Goal: Find specific page/section: Find specific page/section

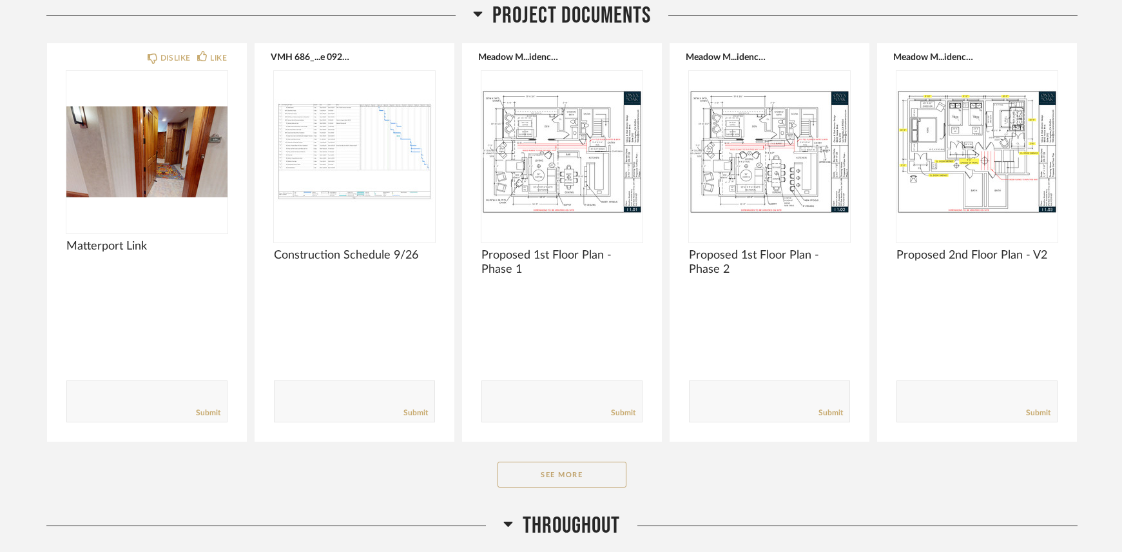
scroll to position [387, 0]
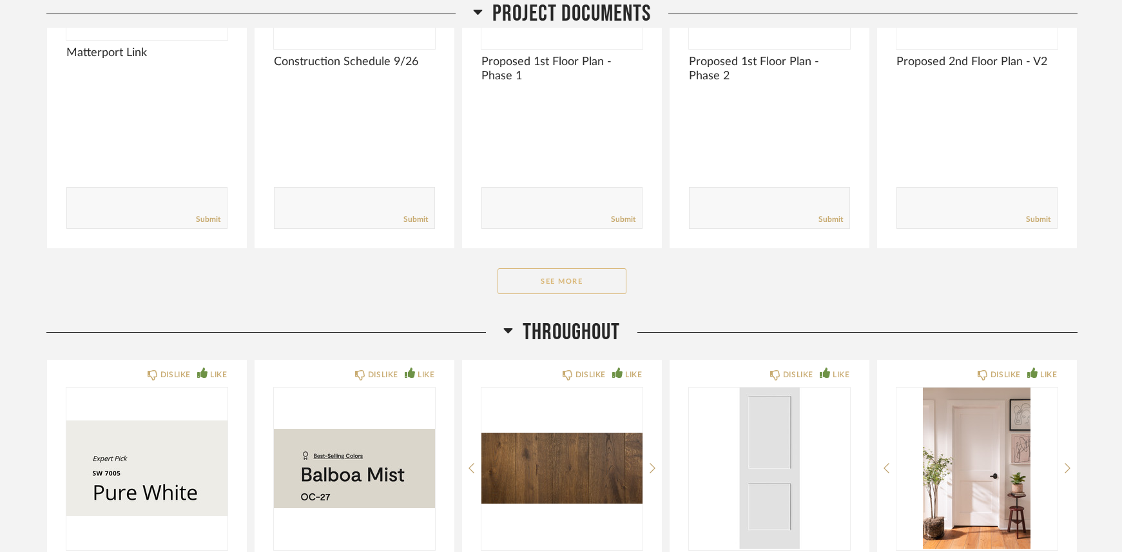
click at [513, 287] on button "See More" at bounding box center [561, 281] width 129 height 26
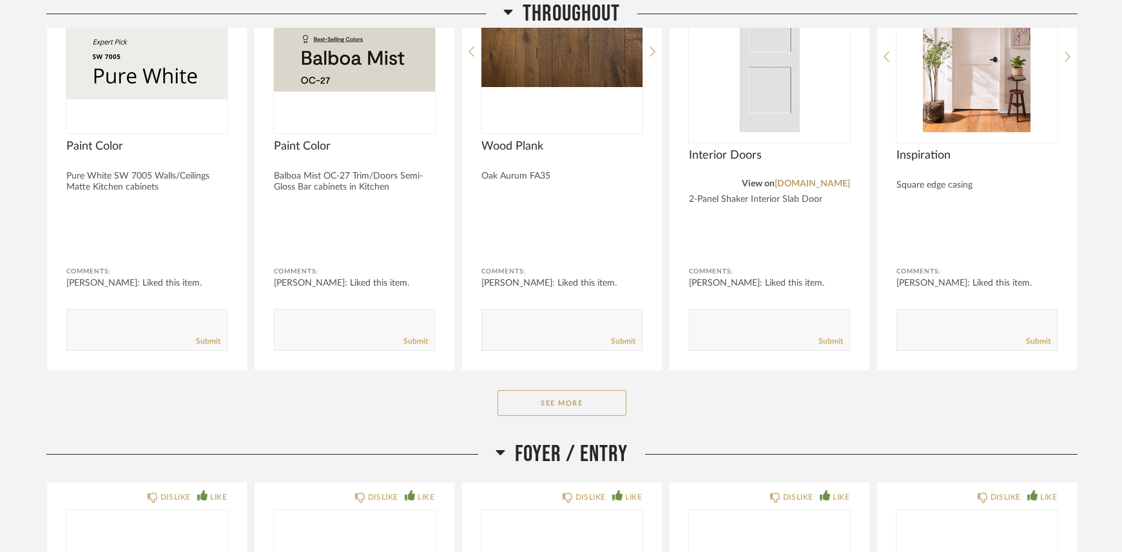
scroll to position [1804, 0]
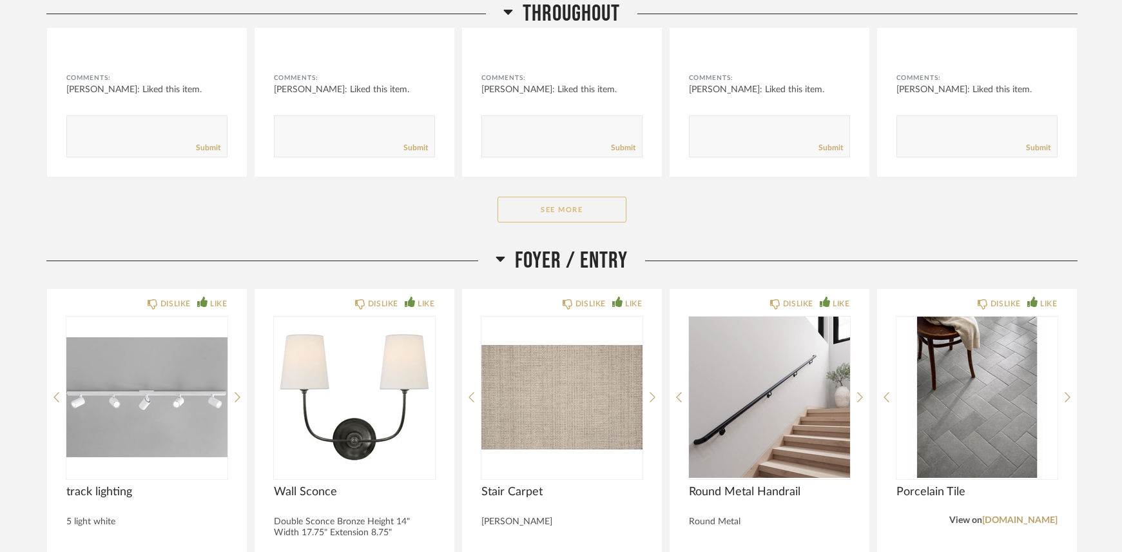
click at [579, 216] on button "See More" at bounding box center [561, 210] width 129 height 26
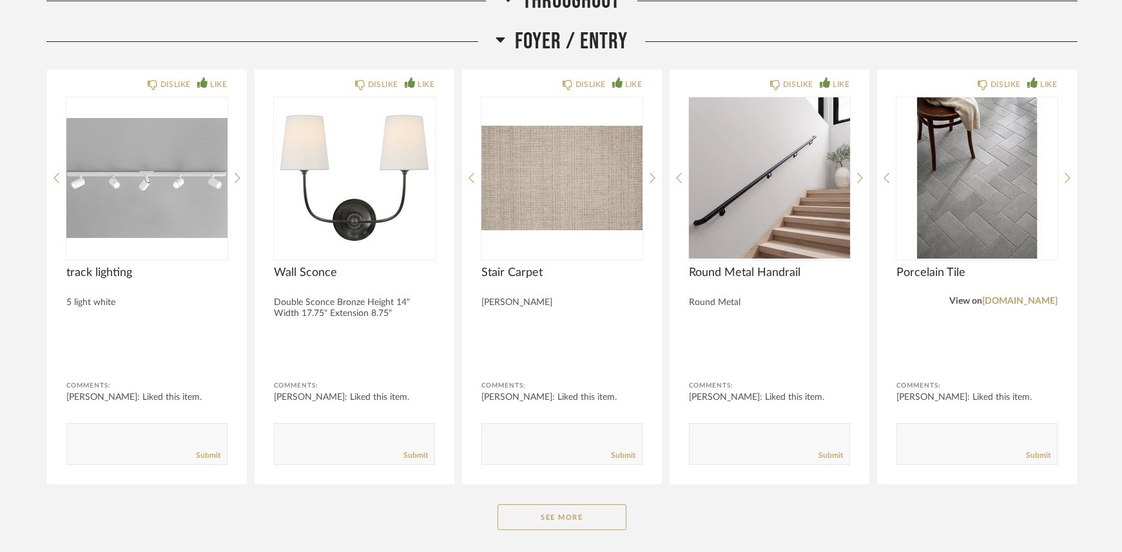
scroll to position [2513, 0]
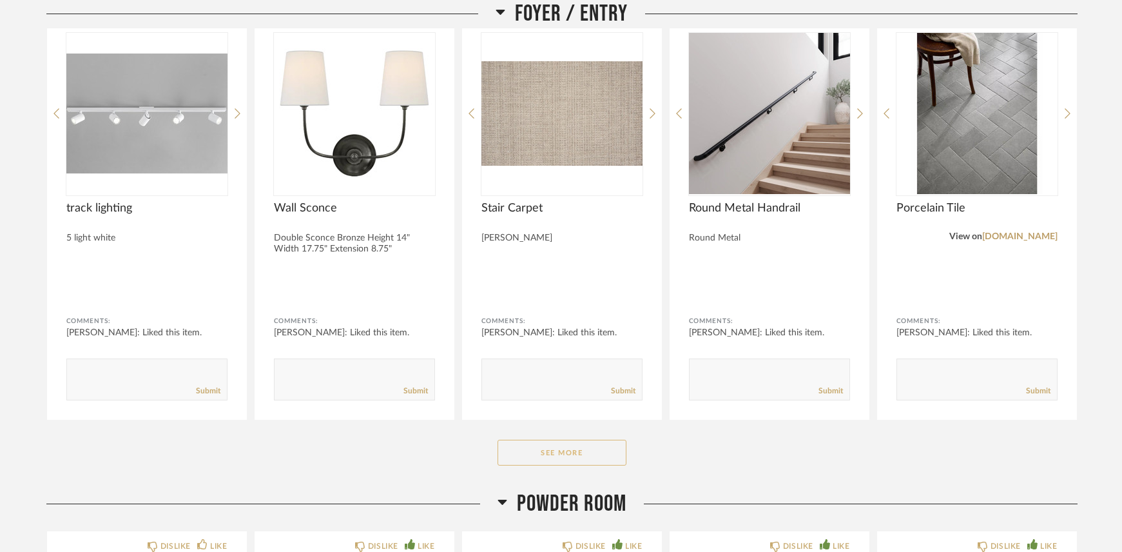
click at [548, 453] on button "See More" at bounding box center [561, 452] width 129 height 26
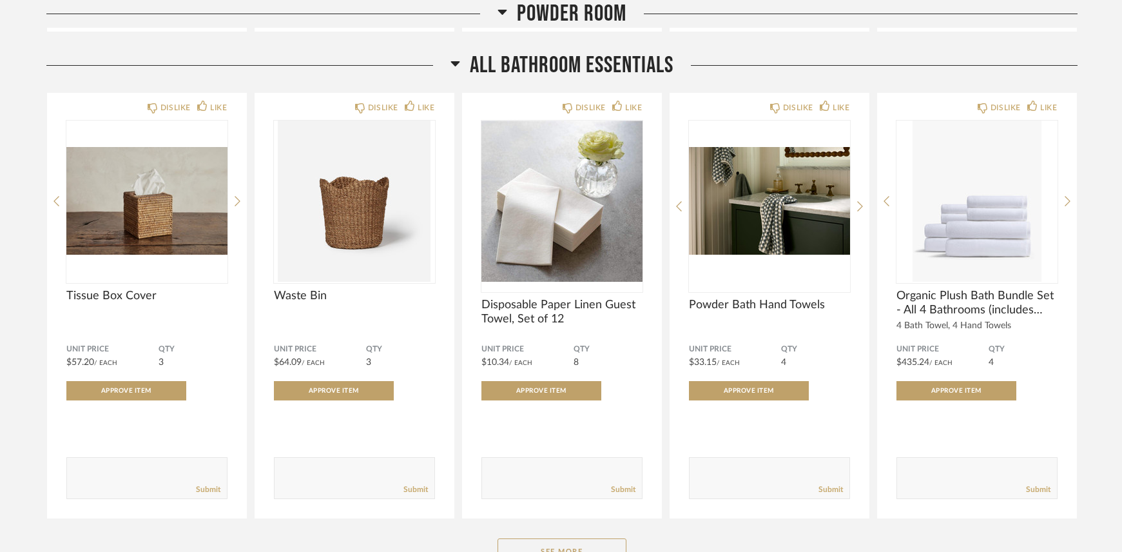
scroll to position [4446, 0]
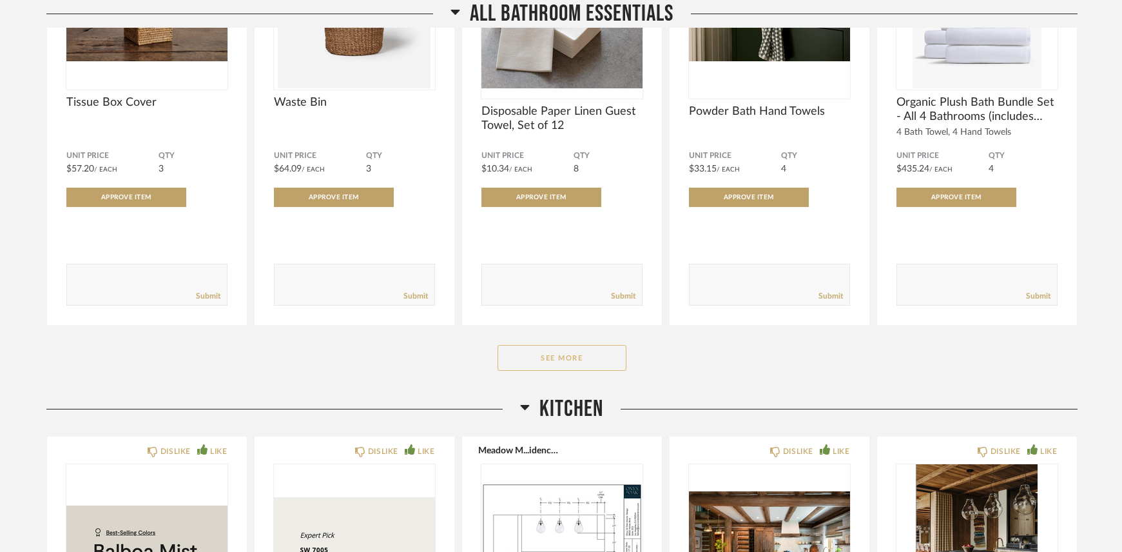
click at [541, 351] on button "See More" at bounding box center [561, 358] width 129 height 26
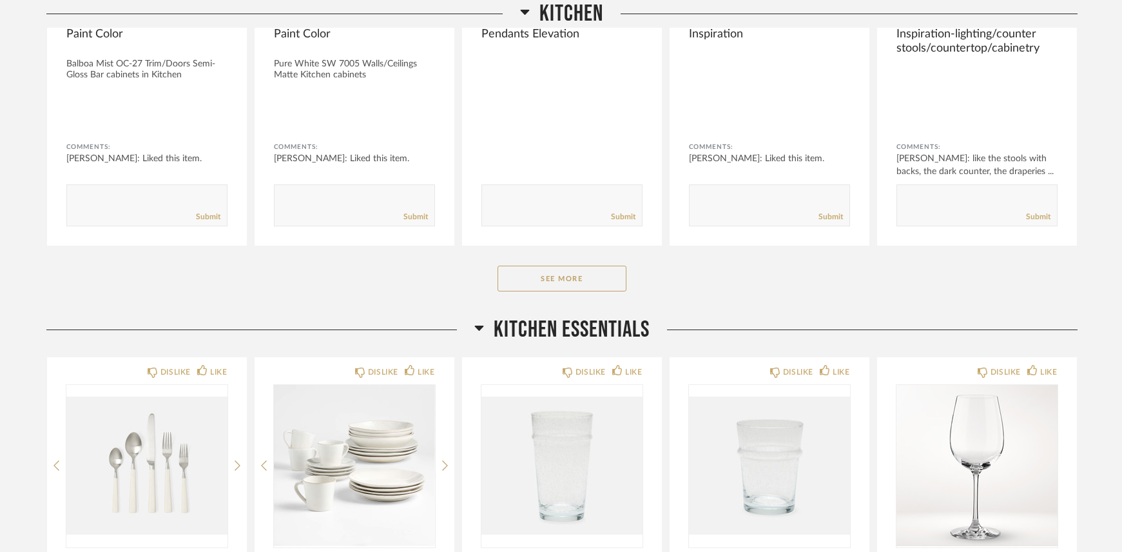
scroll to position [5993, 0]
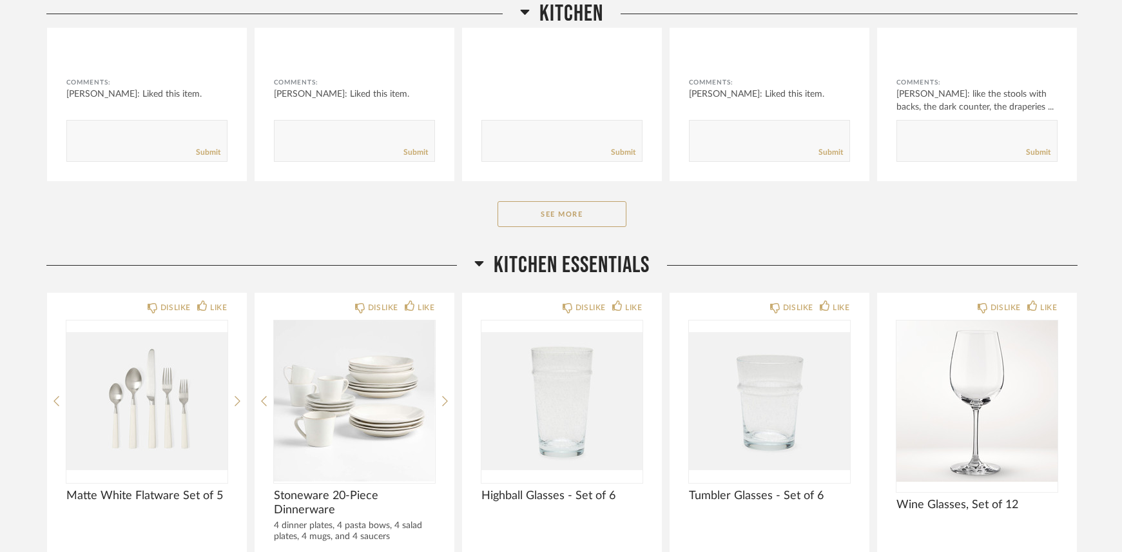
click at [592, 217] on button "See More" at bounding box center [561, 214] width 129 height 26
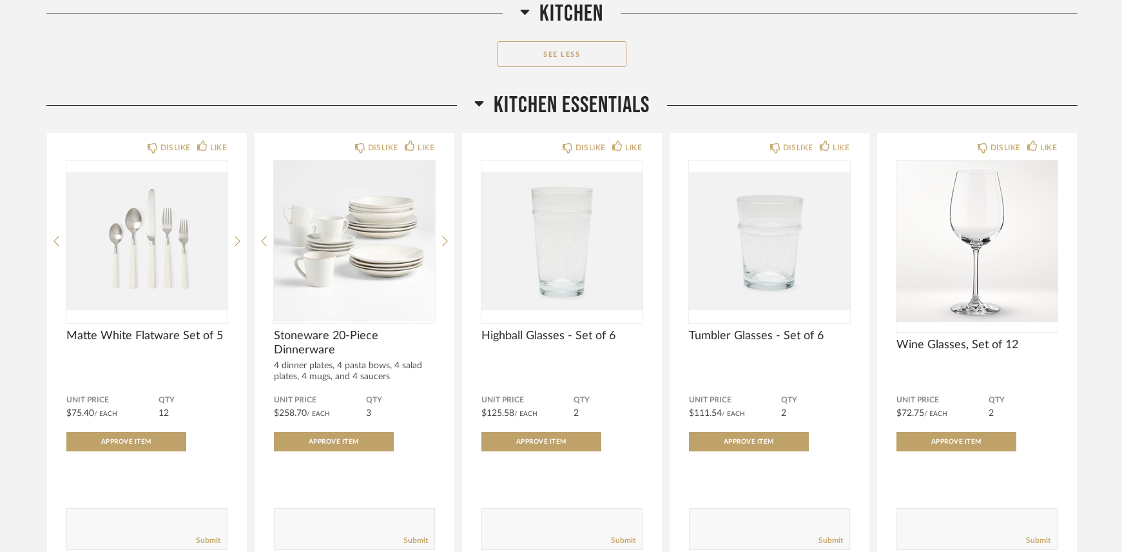
scroll to position [6702, 0]
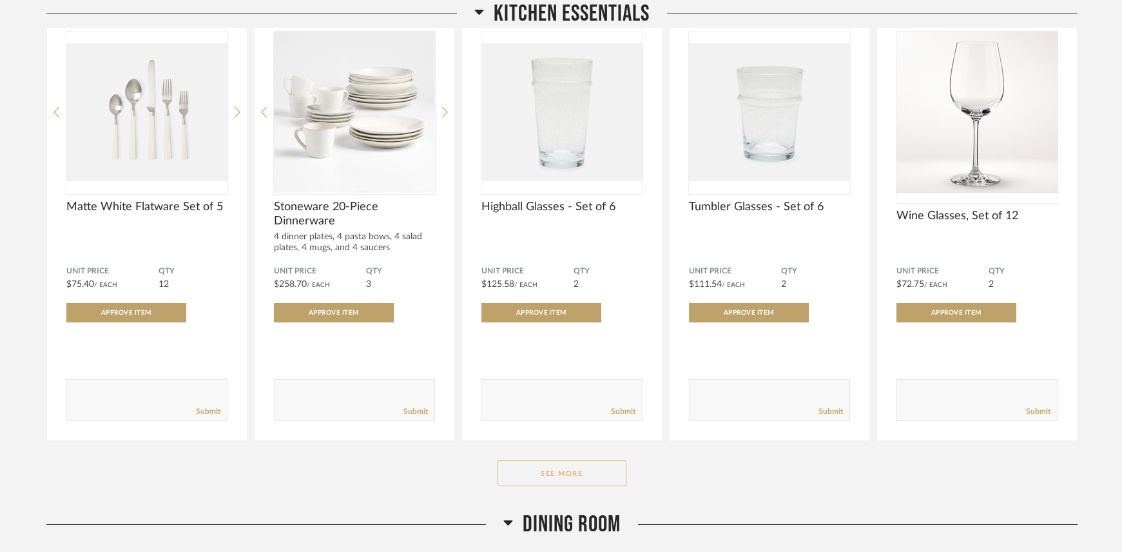
click at [553, 467] on button "See More" at bounding box center [561, 473] width 129 height 26
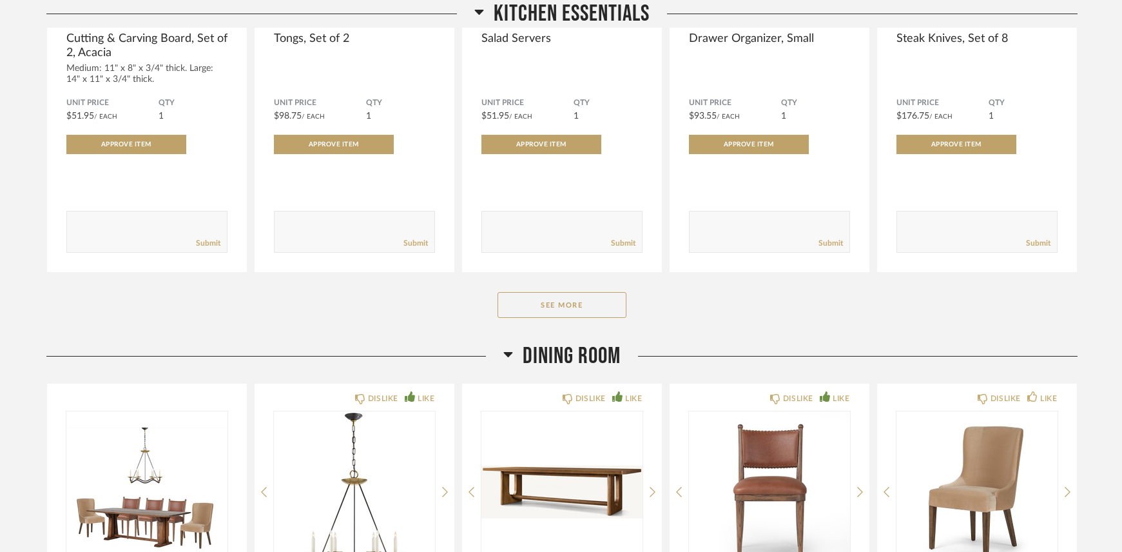
scroll to position [8699, 0]
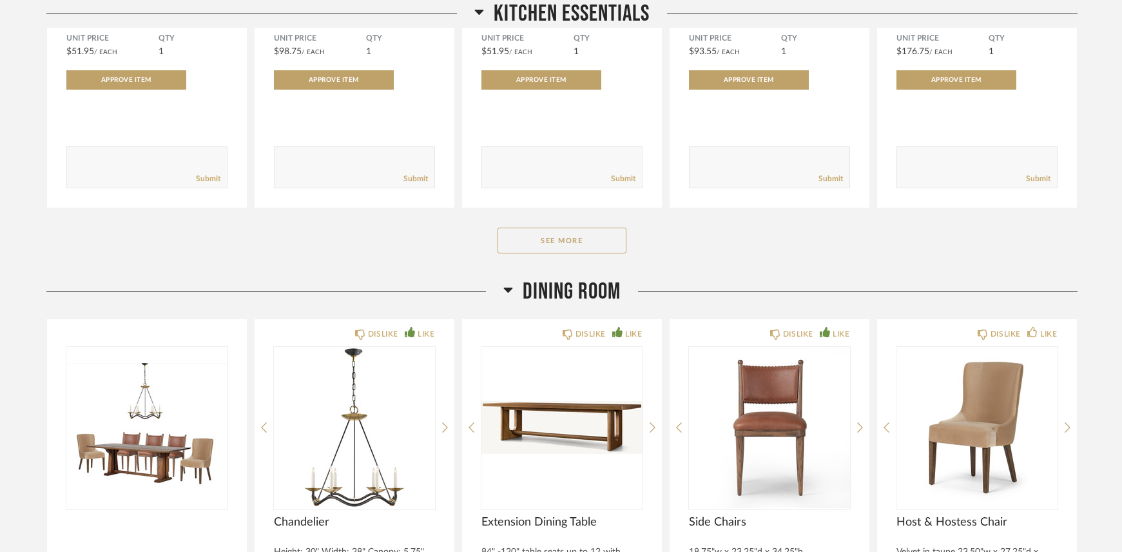
click at [593, 244] on button "See More" at bounding box center [561, 240] width 129 height 26
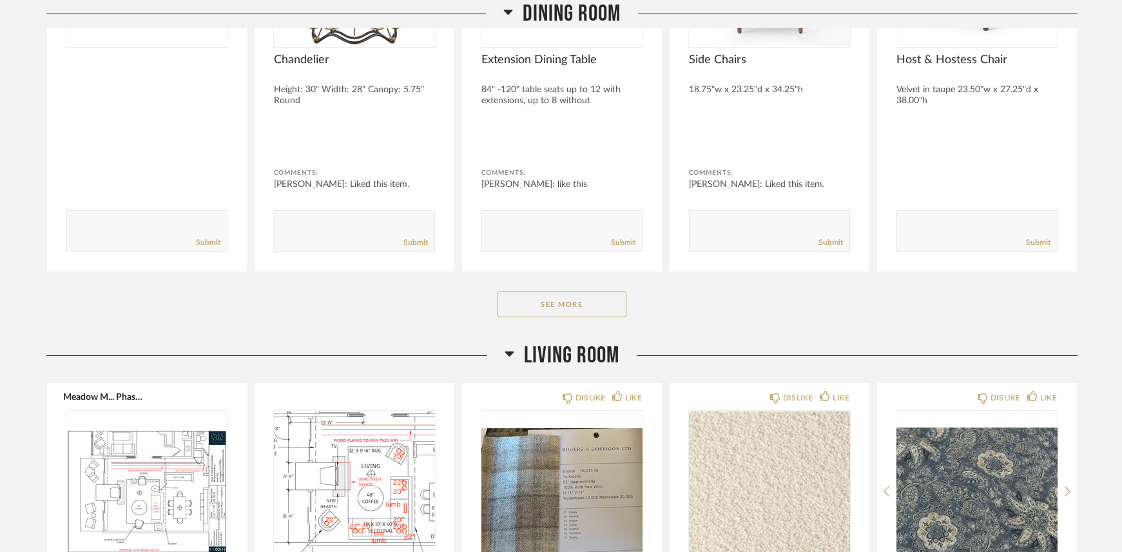
scroll to position [11019, 0]
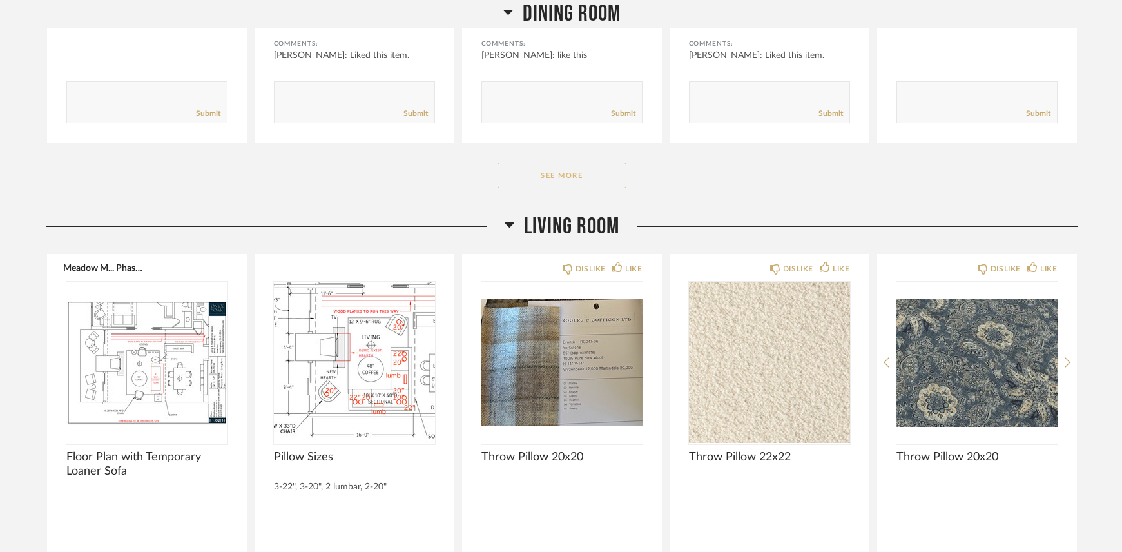
click at [578, 179] on button "See More" at bounding box center [561, 175] width 129 height 26
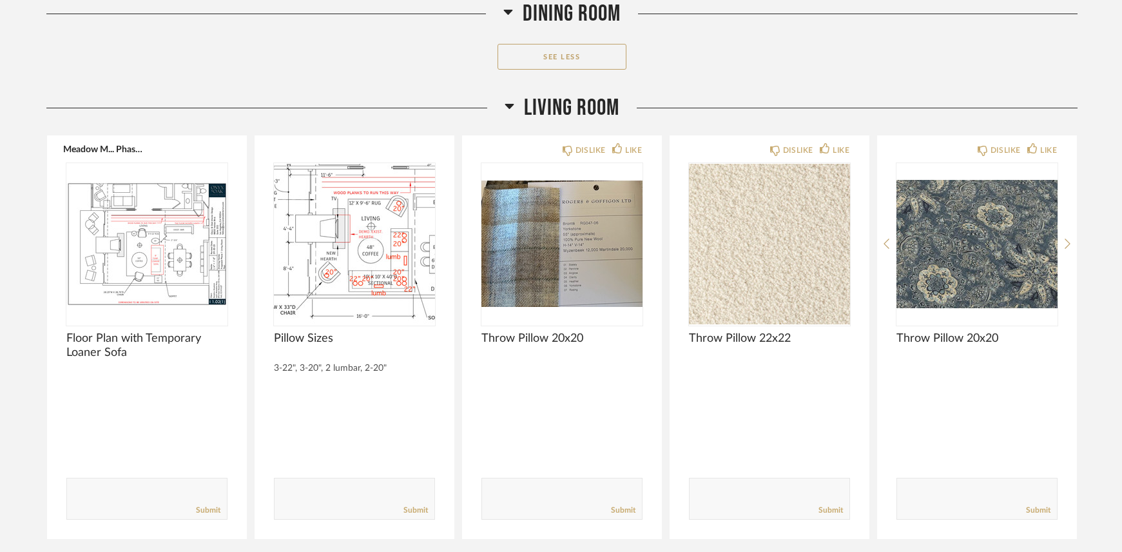
scroll to position [11599, 0]
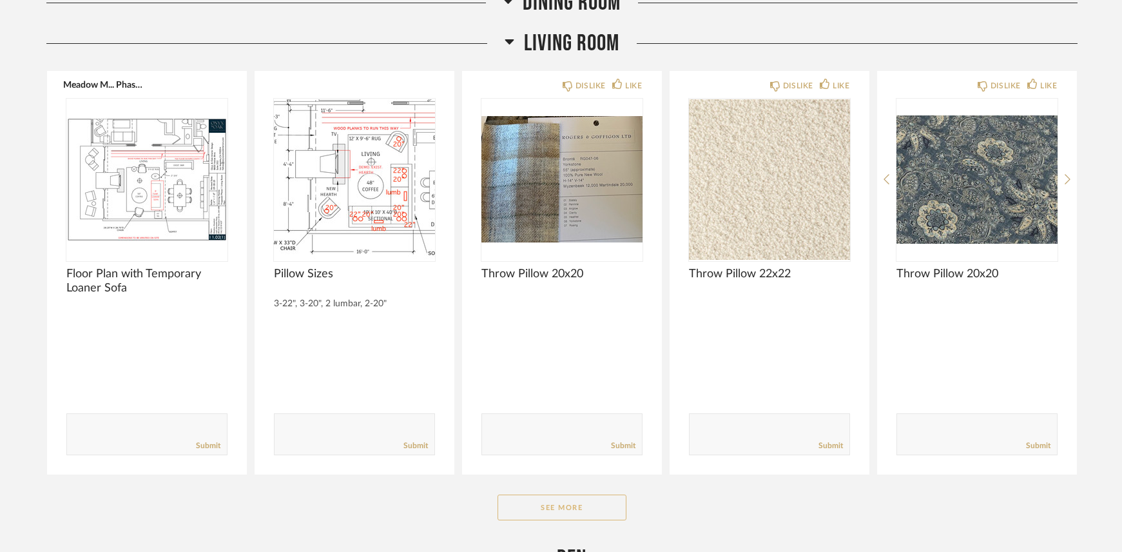
click at [541, 502] on button "See More" at bounding box center [561, 507] width 129 height 26
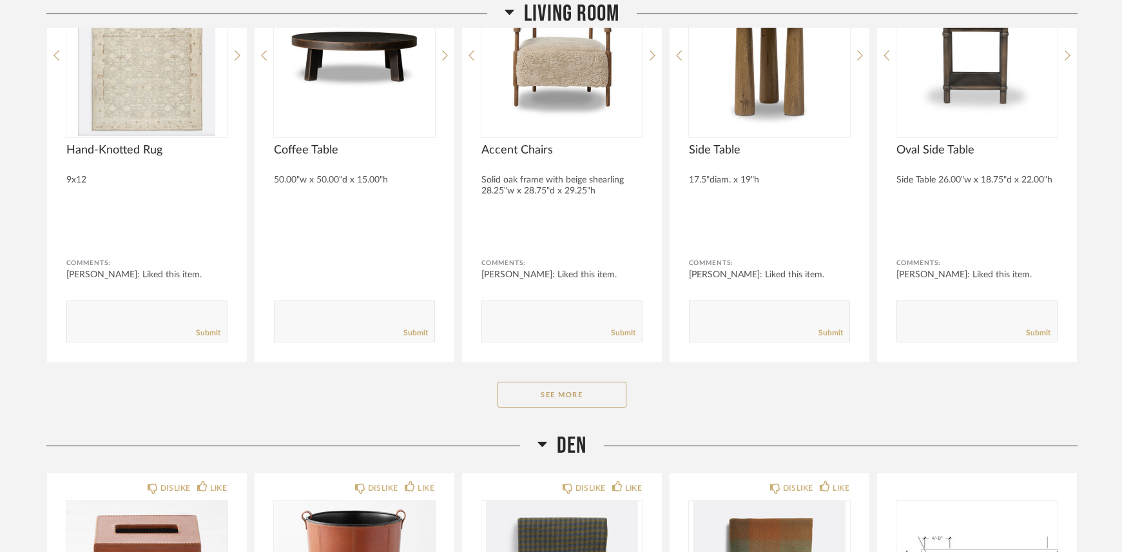
scroll to position [13468, 0]
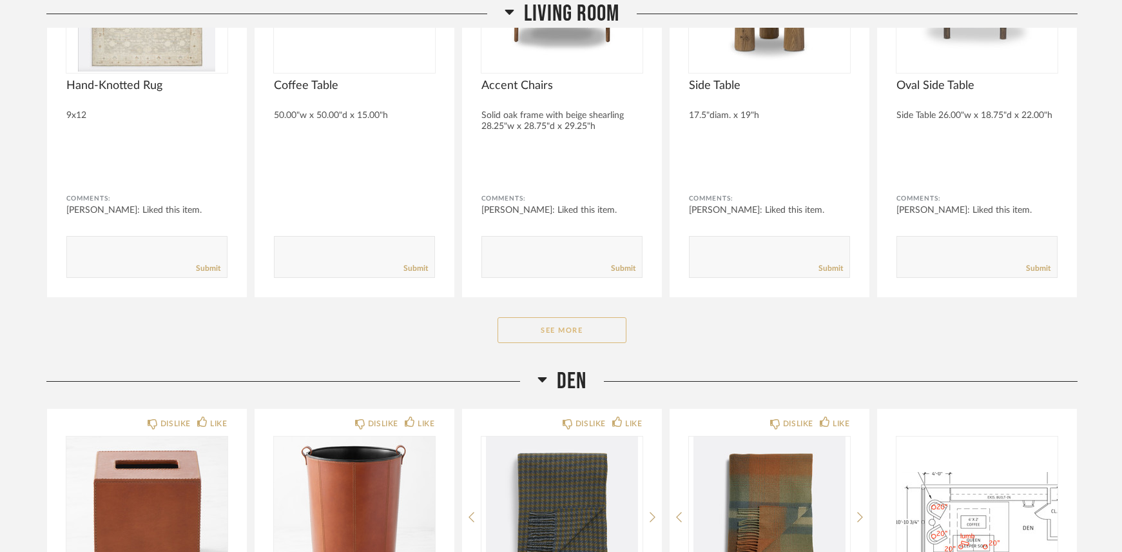
click at [524, 323] on button "See More" at bounding box center [561, 330] width 129 height 26
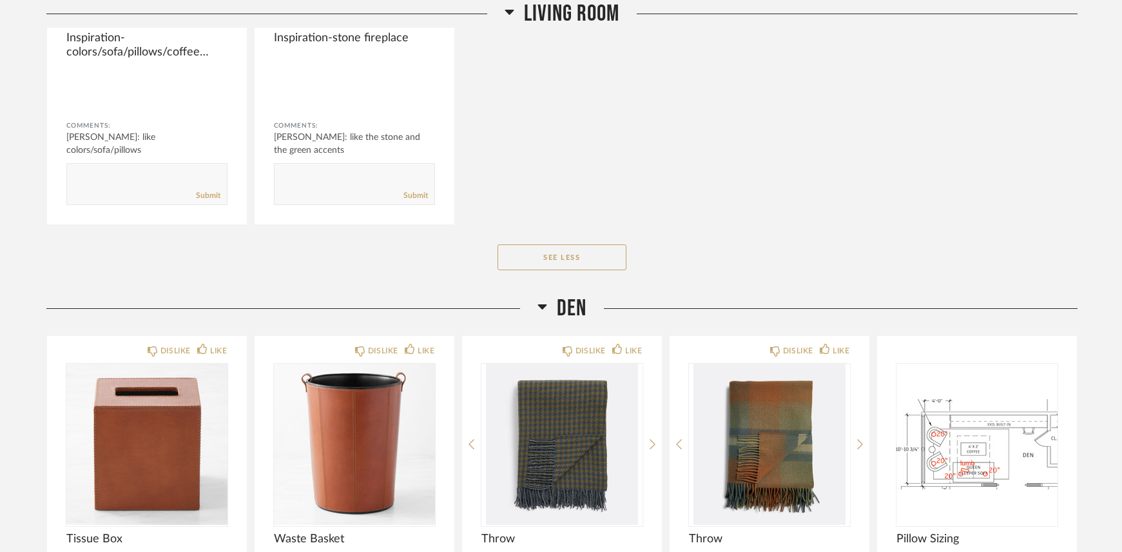
scroll to position [14886, 0]
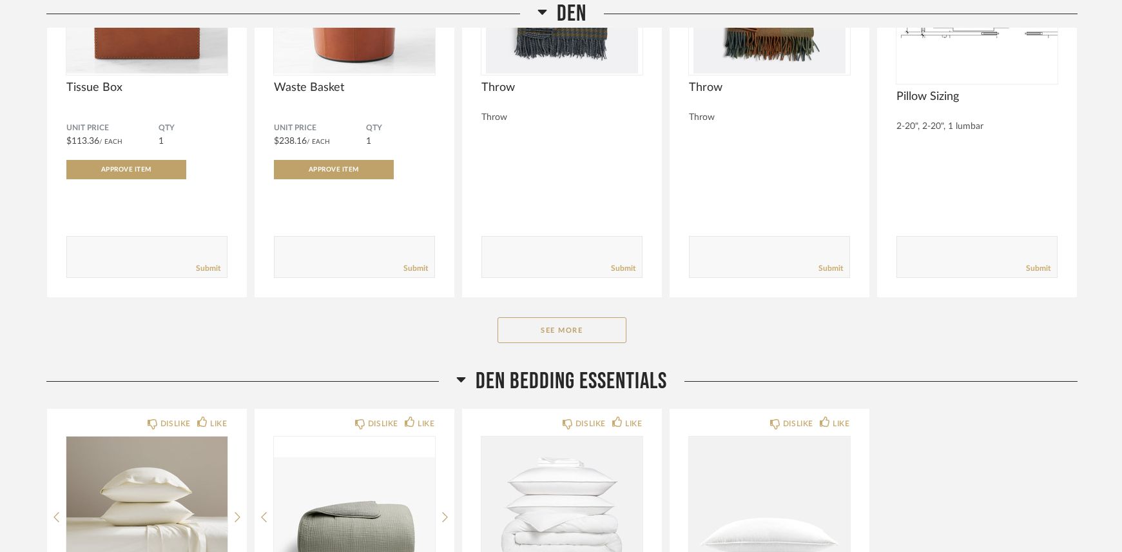
click at [546, 349] on div "Den DISLIKE LIKE Tissue Box Unit Price $113.36 / Each QTY 1 Approve Item Commen…" at bounding box center [561, 105] width 1031 height 524
click at [550, 336] on button "See More" at bounding box center [561, 330] width 129 height 26
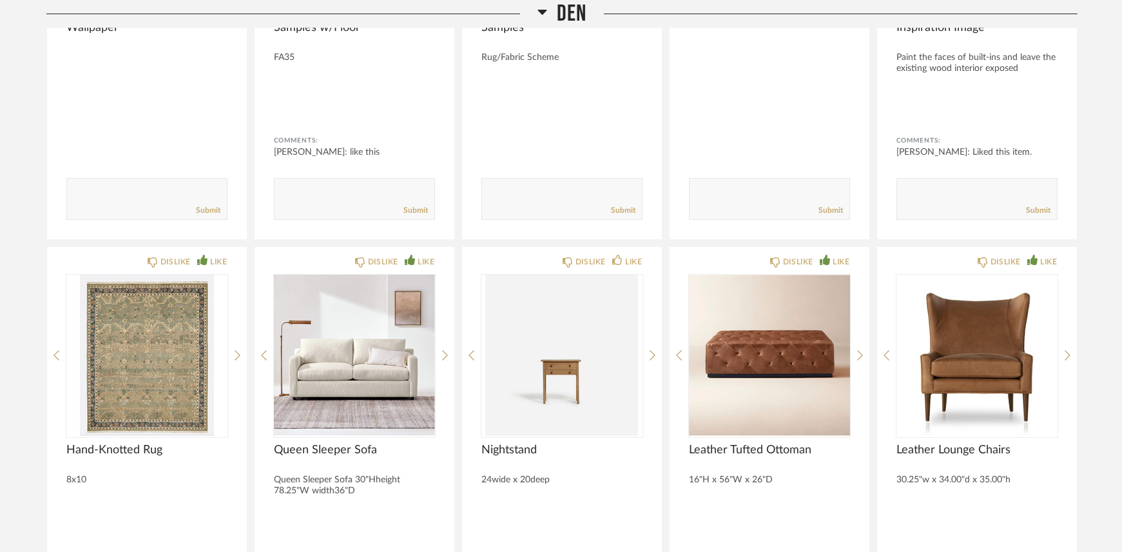
scroll to position [16239, 0]
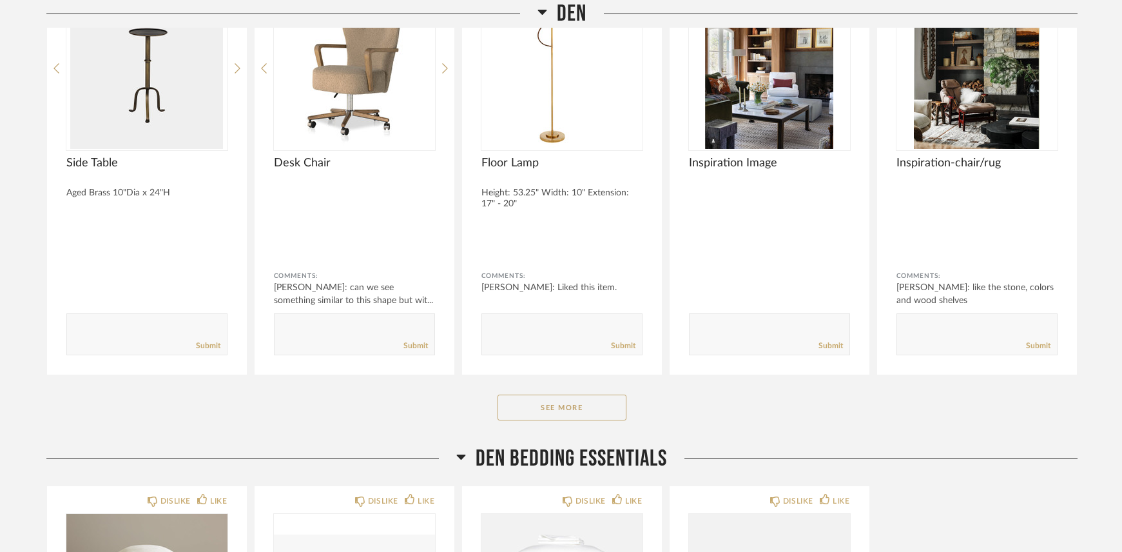
scroll to position [16948, 0]
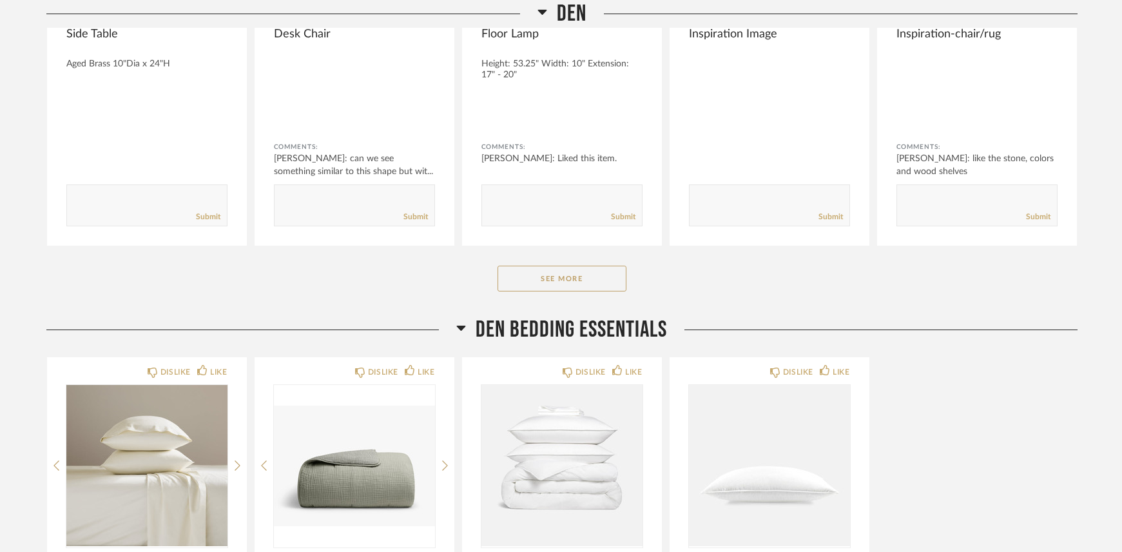
click at [608, 285] on button "See More" at bounding box center [561, 278] width 129 height 26
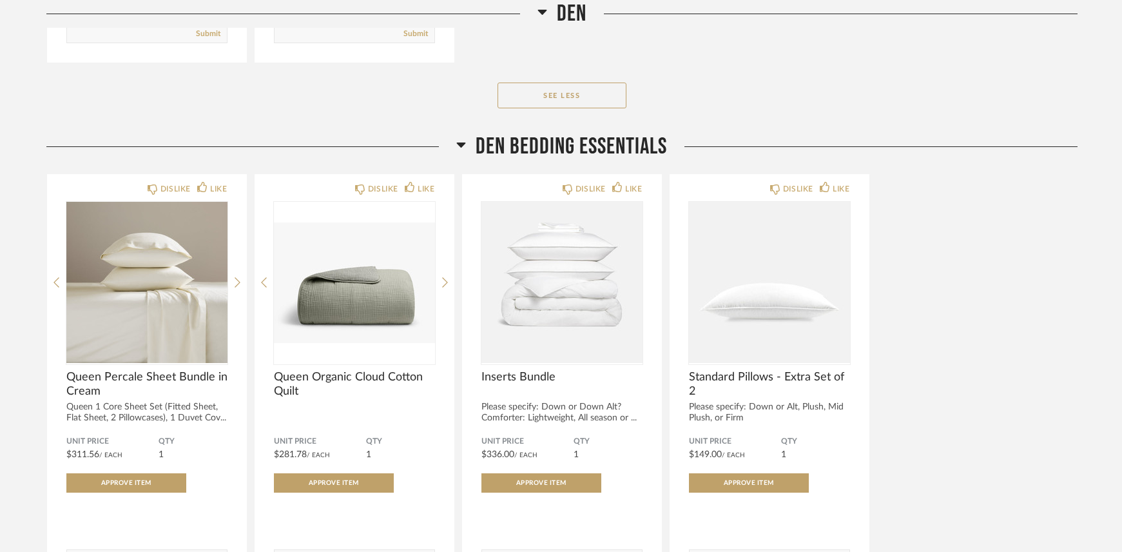
scroll to position [17592, 0]
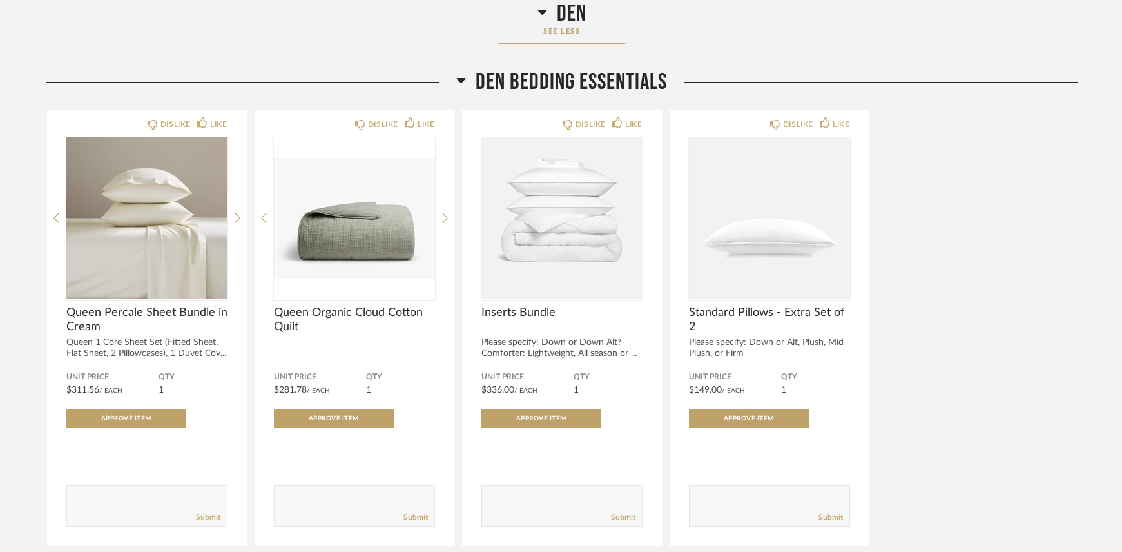
click at [955, 286] on div "DISLIKE LIKE Queen Percale Sheet Bundle in Cream Queen 1 Core Sheet Set (Fitted…" at bounding box center [561, 328] width 1031 height 438
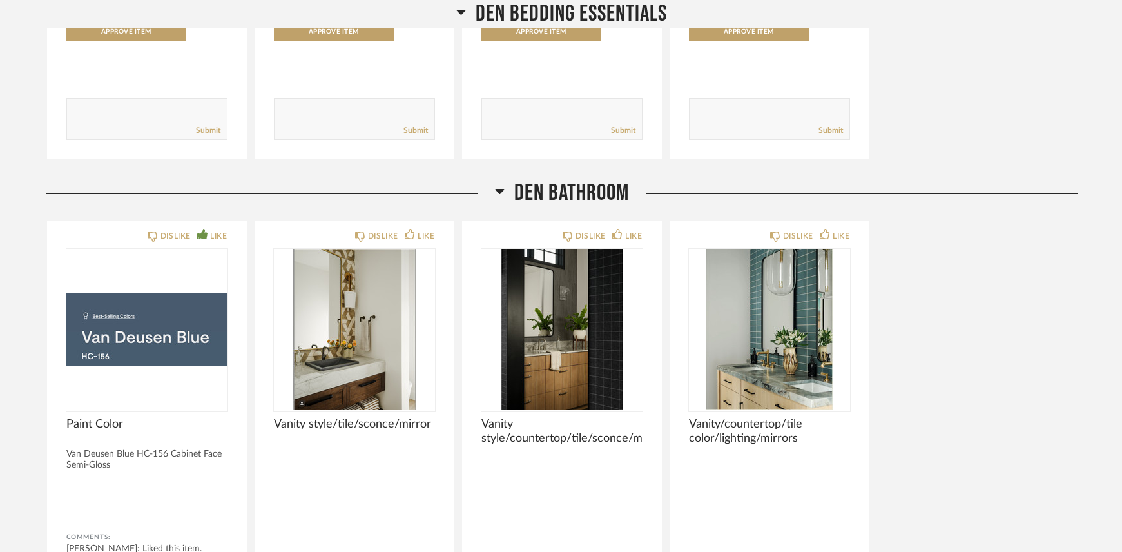
scroll to position [18430, 0]
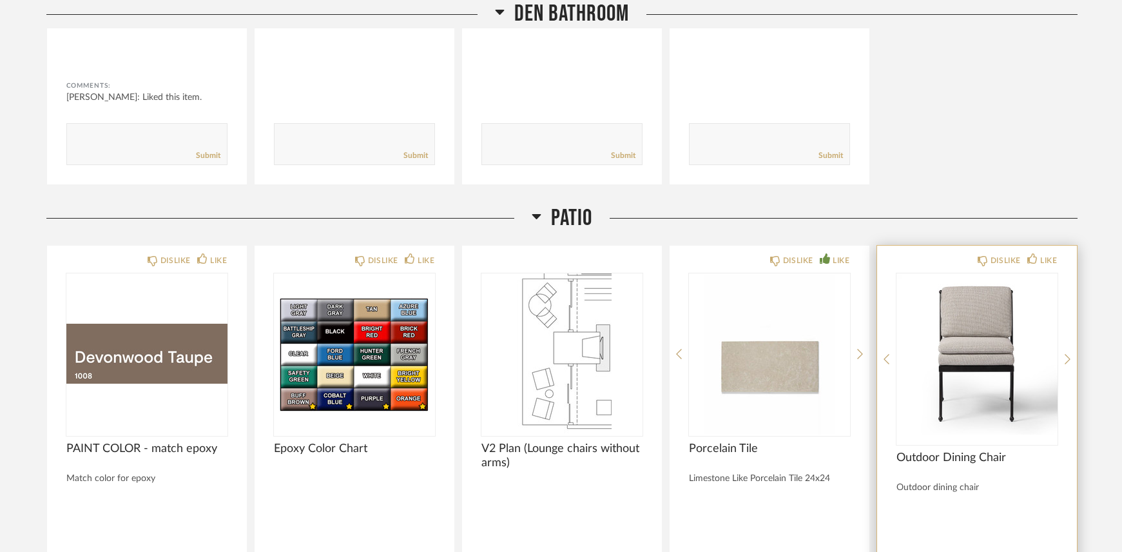
click at [0, 0] on img at bounding box center [0, 0] width 0 height 0
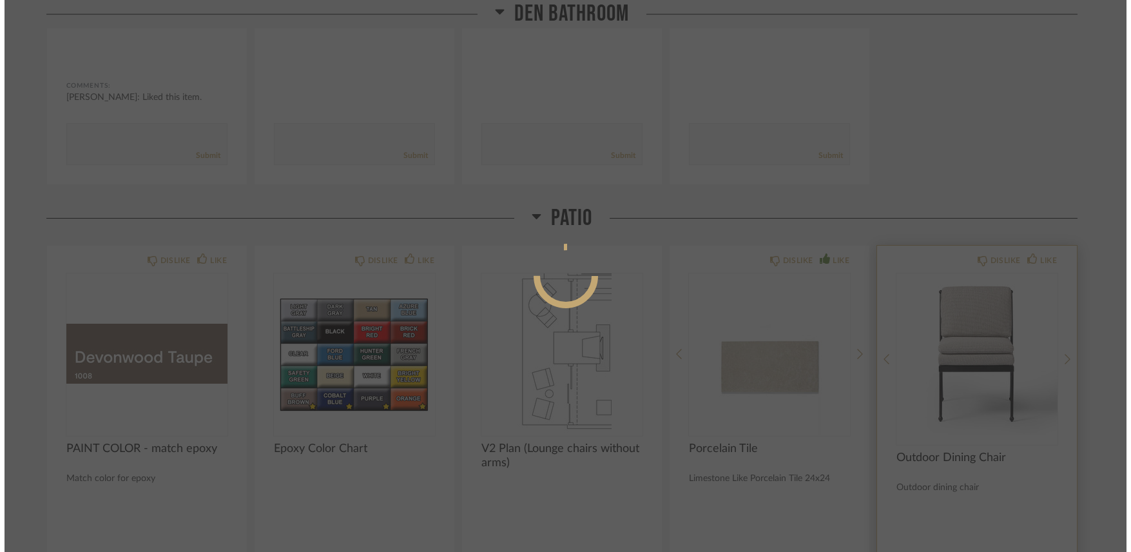
scroll to position [0, 0]
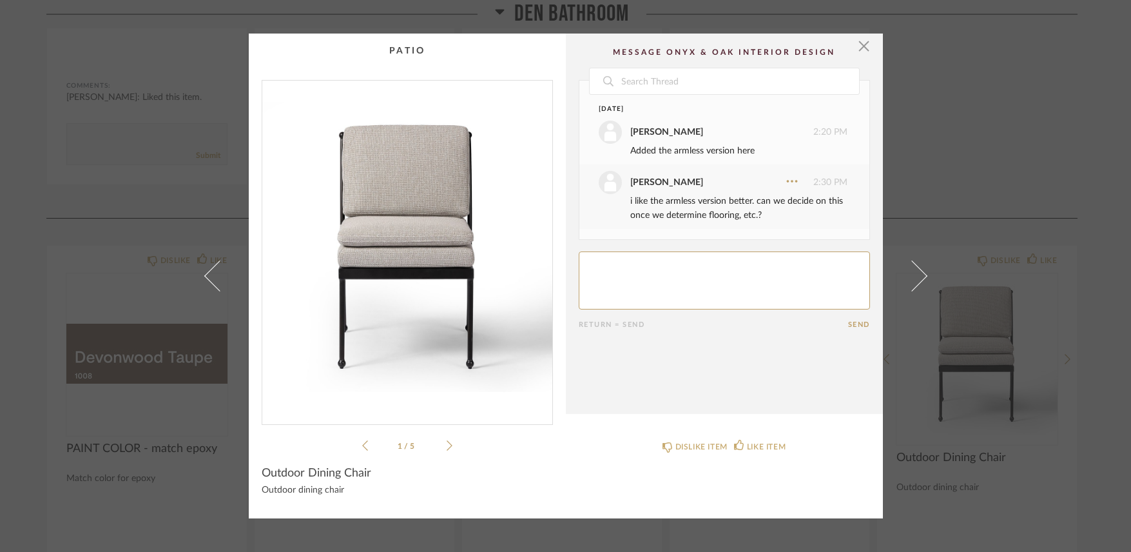
click at [869, 41] on cpp-summary-comments "Date [DATE] [PERSON_NAME] 2:20 PM Added the armless version here [PERSON_NAME] …" at bounding box center [724, 224] width 317 height 380
click at [858, 41] on span "button" at bounding box center [864, 47] width 26 height 26
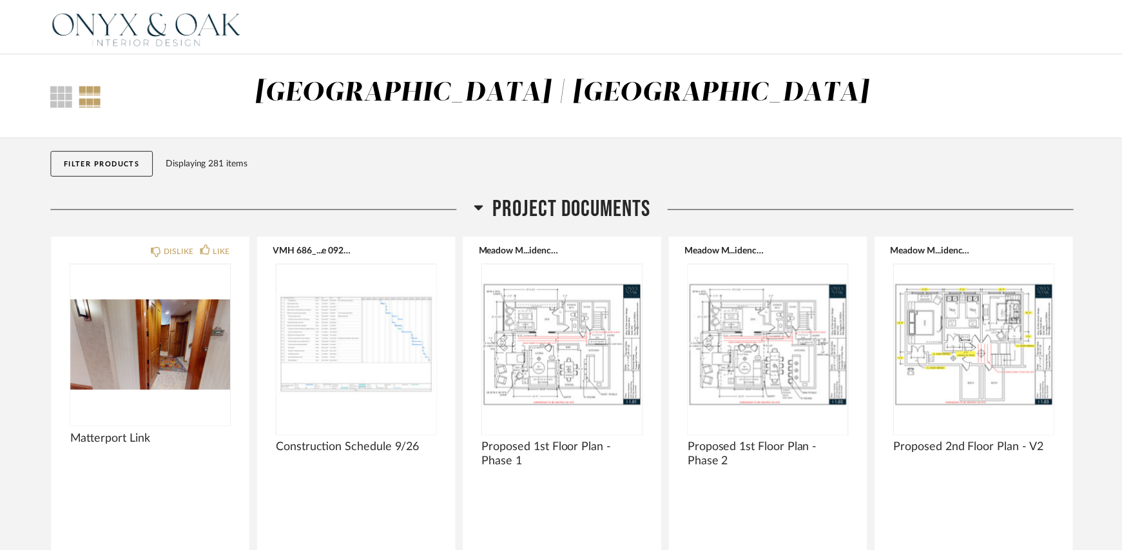
scroll to position [18430, 0]
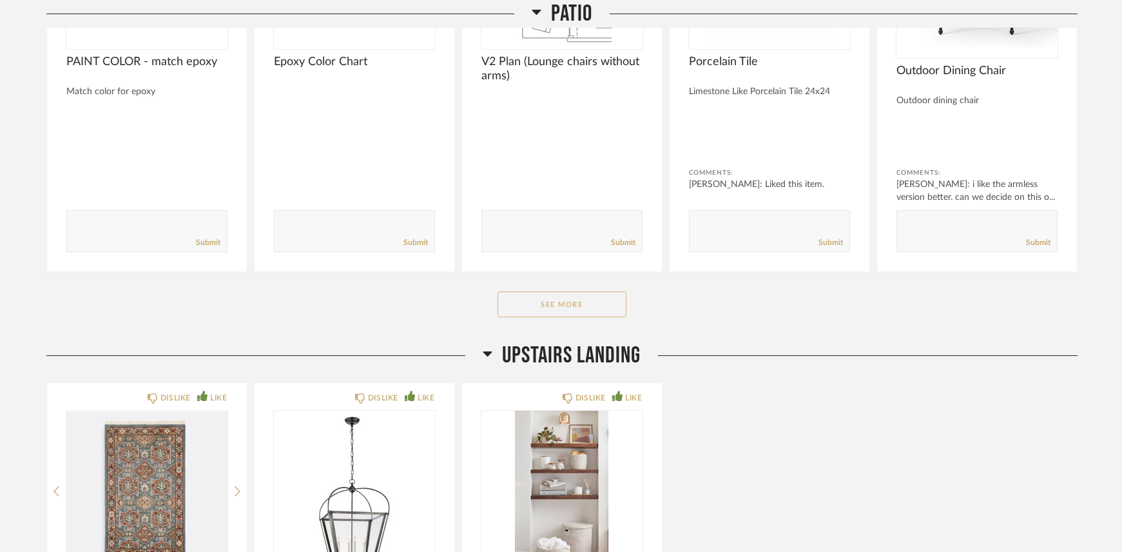
click at [543, 295] on button "See More" at bounding box center [561, 304] width 129 height 26
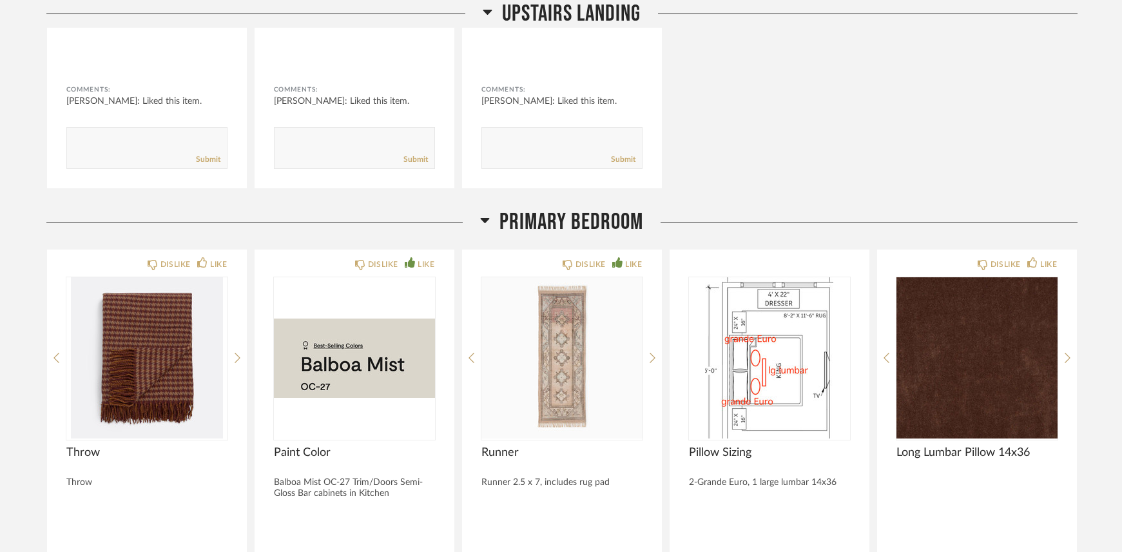
scroll to position [20041, 0]
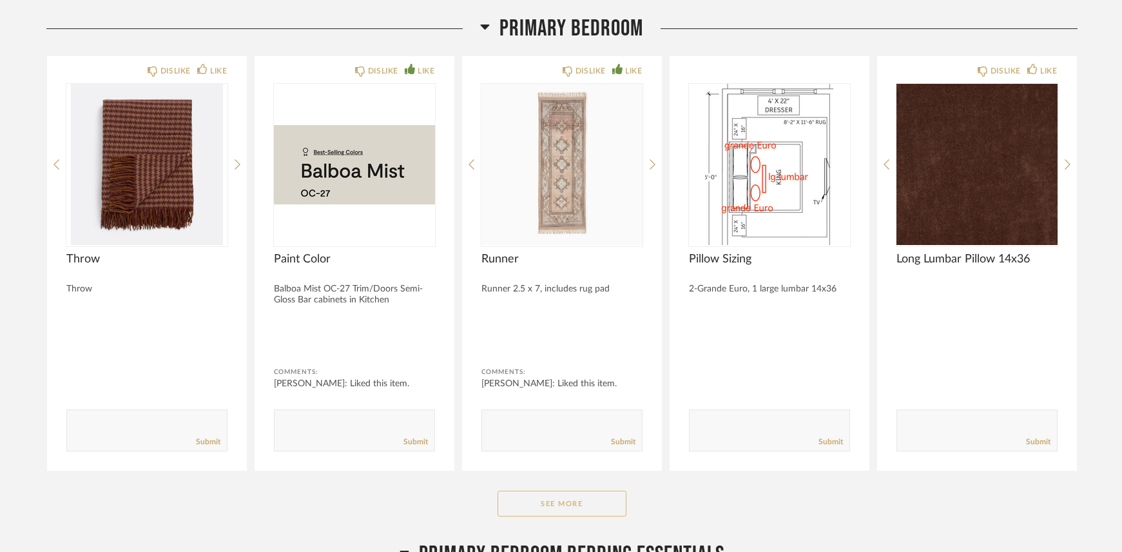
click at [568, 502] on button "See More" at bounding box center [561, 503] width 129 height 26
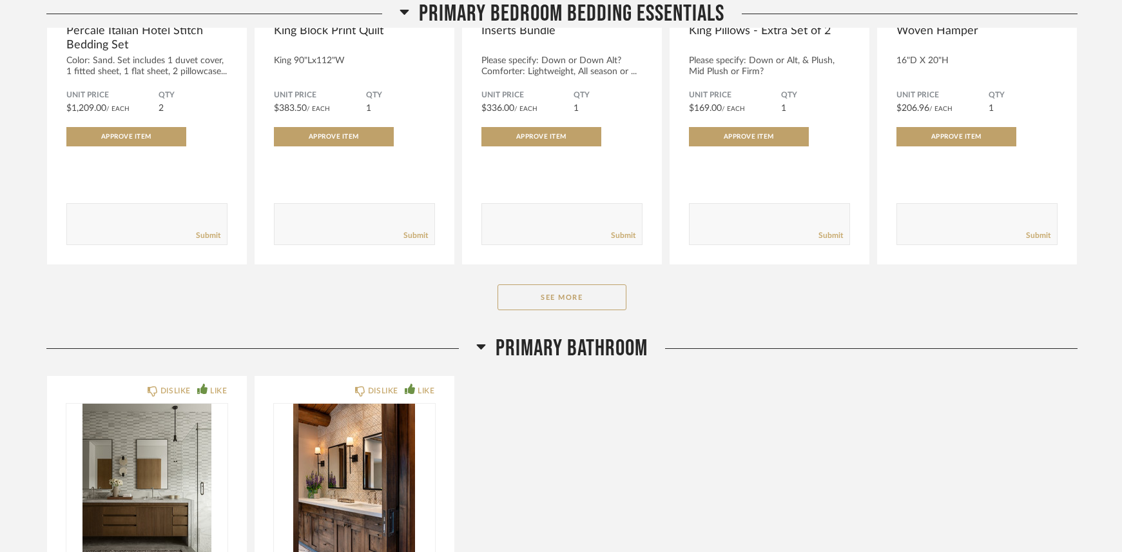
scroll to position [22490, 0]
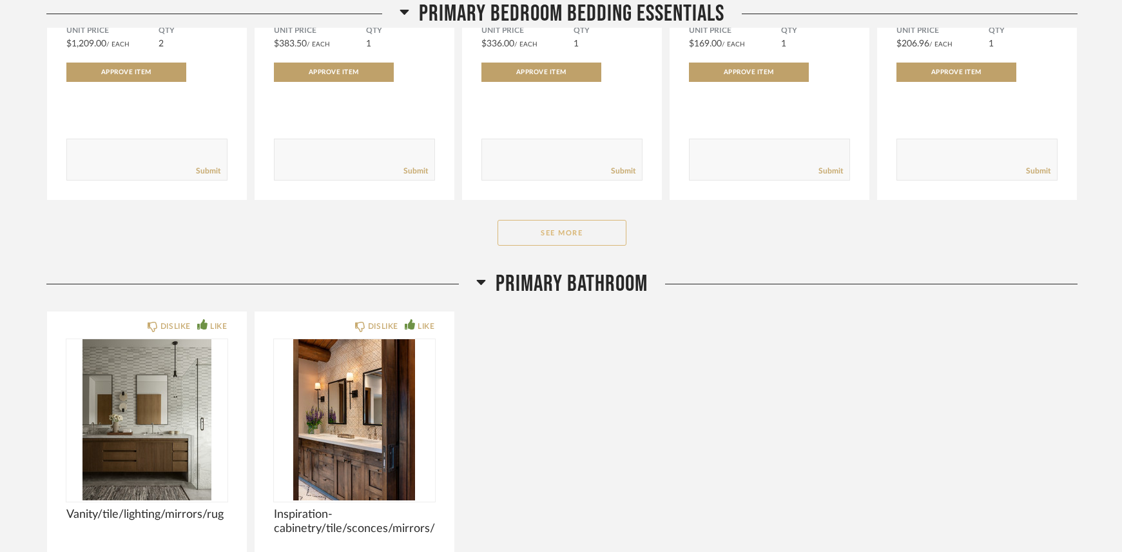
click at [559, 226] on button "See More" at bounding box center [561, 233] width 129 height 26
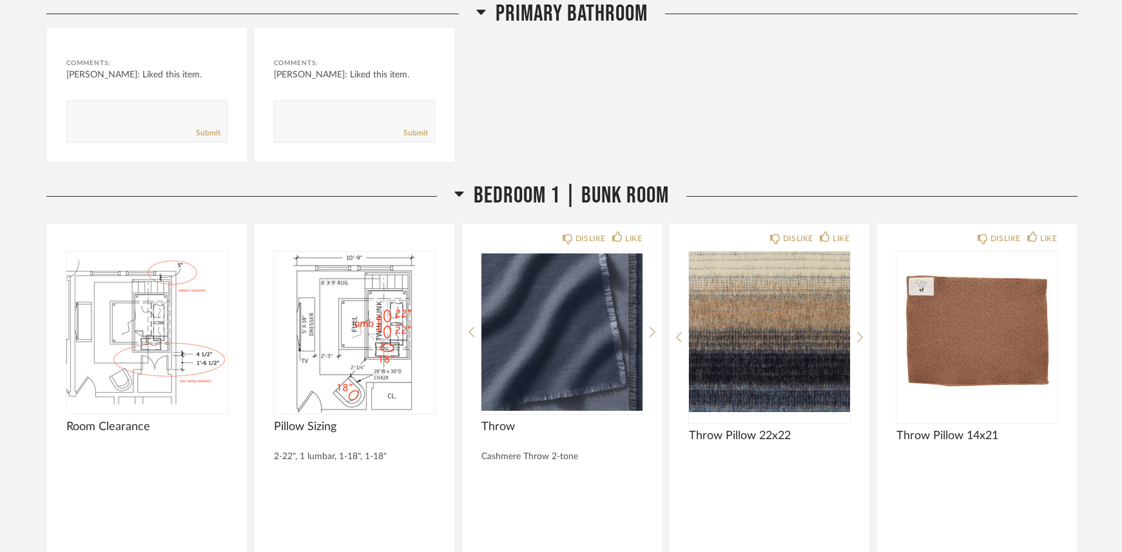
scroll to position [23907, 0]
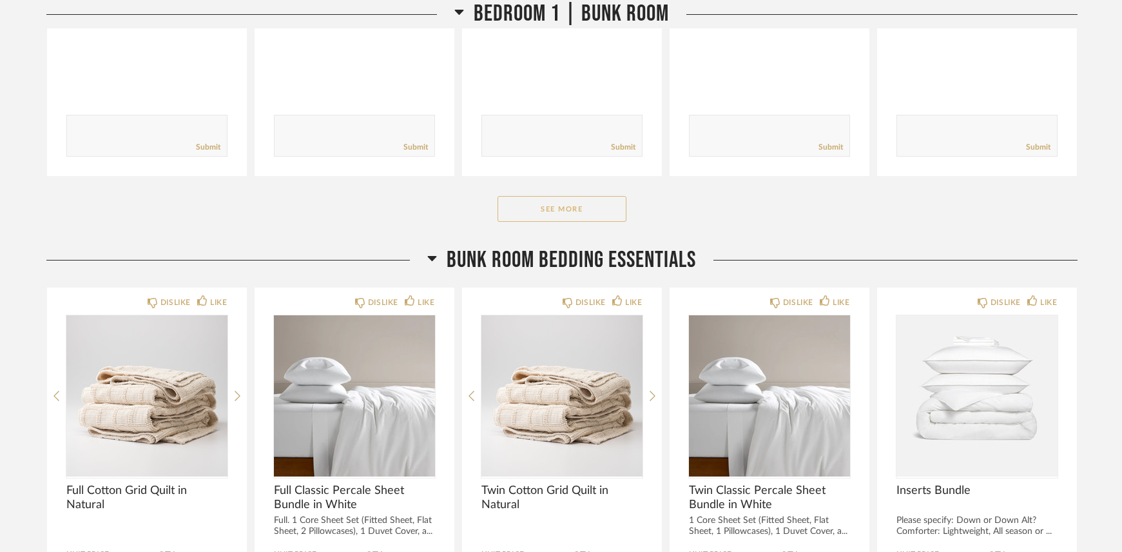
click at [586, 204] on button "See More" at bounding box center [561, 209] width 129 height 26
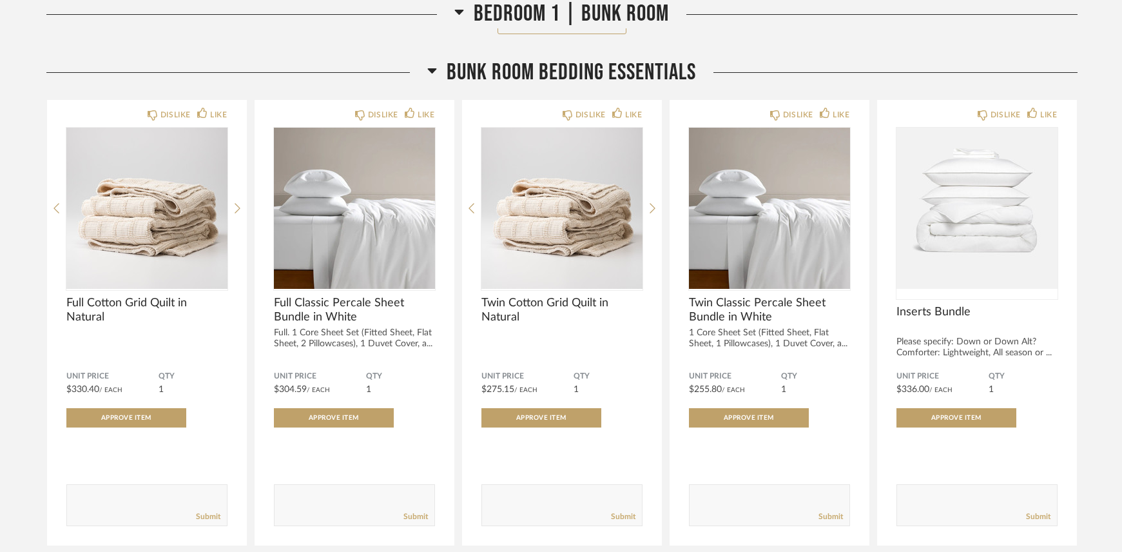
scroll to position [25647, 0]
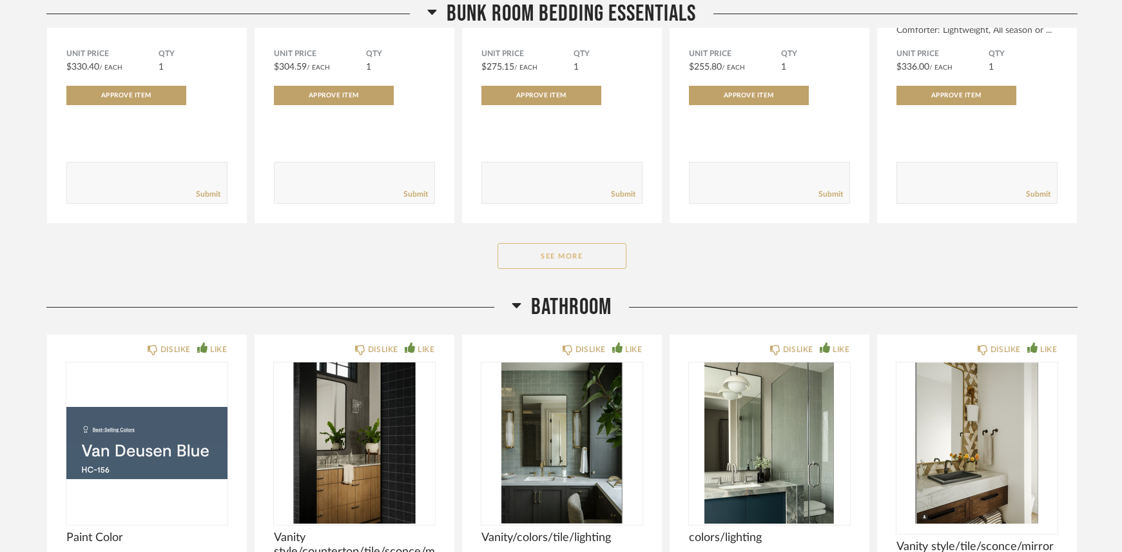
click at [552, 259] on button "See More" at bounding box center [561, 256] width 129 height 26
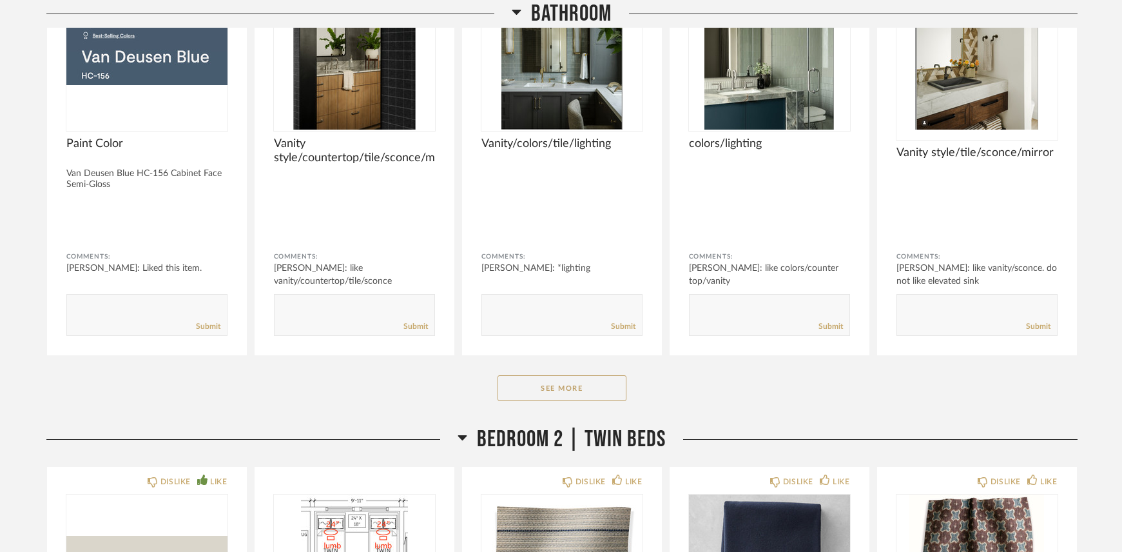
scroll to position [26356, 0]
